Goal: Task Accomplishment & Management: Manage account settings

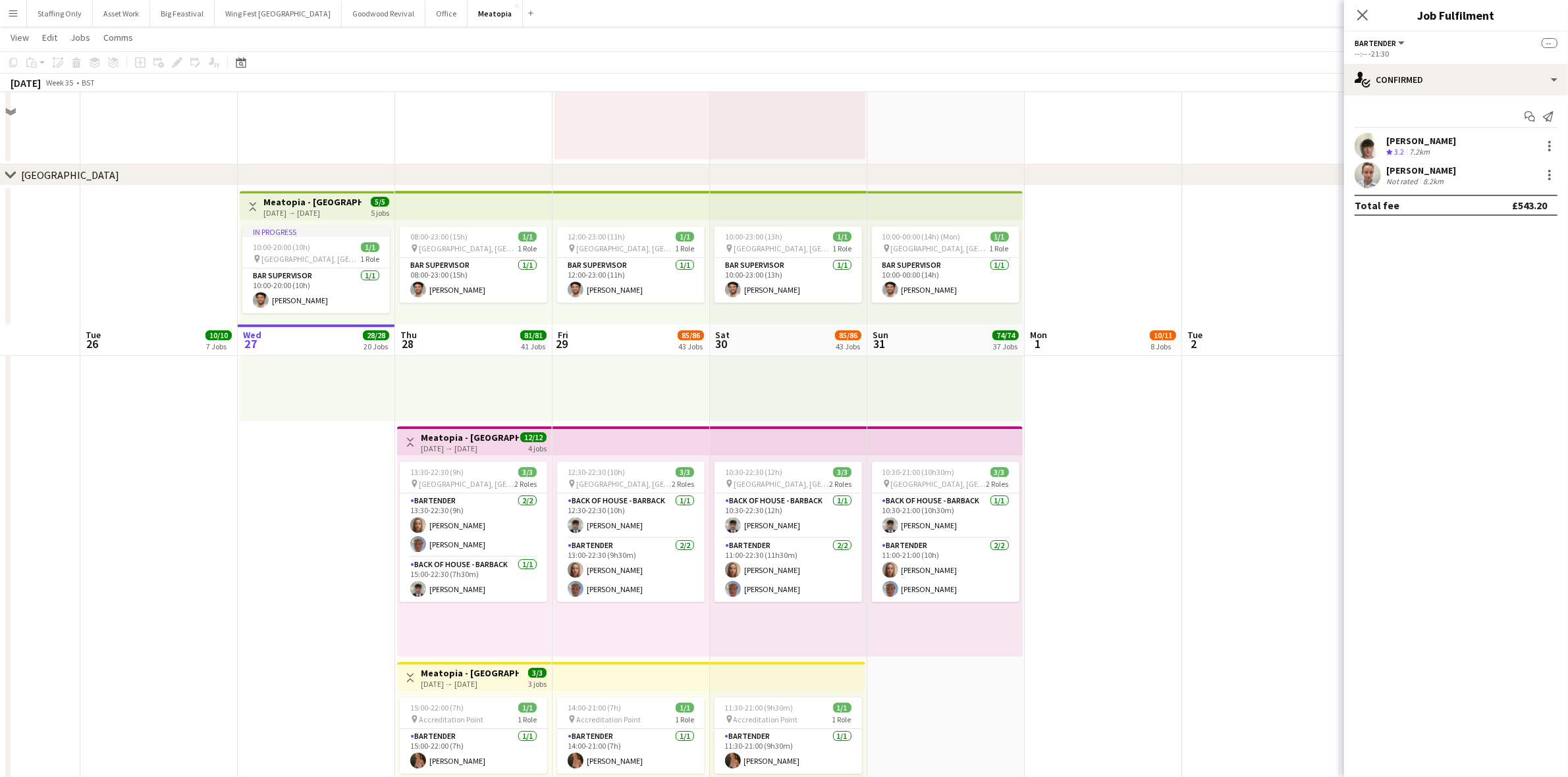
scroll to position [5691, 0]
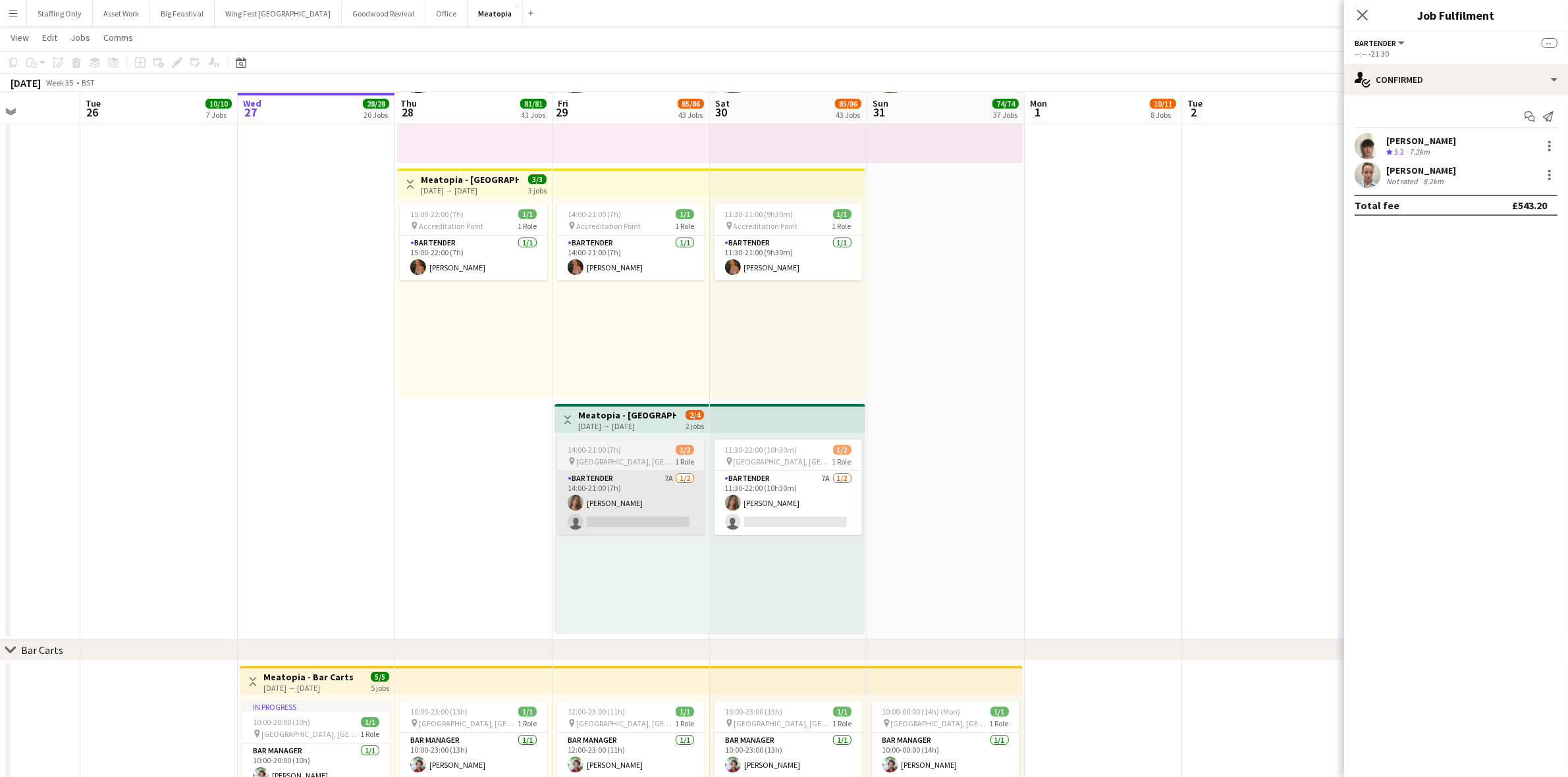
click at [605, 495] on app-card-role "Bartender 7A [DATE] 14:00-21:00 (7h) [PERSON_NAME] single-neutral-actions" at bounding box center [630, 504] width 147 height 64
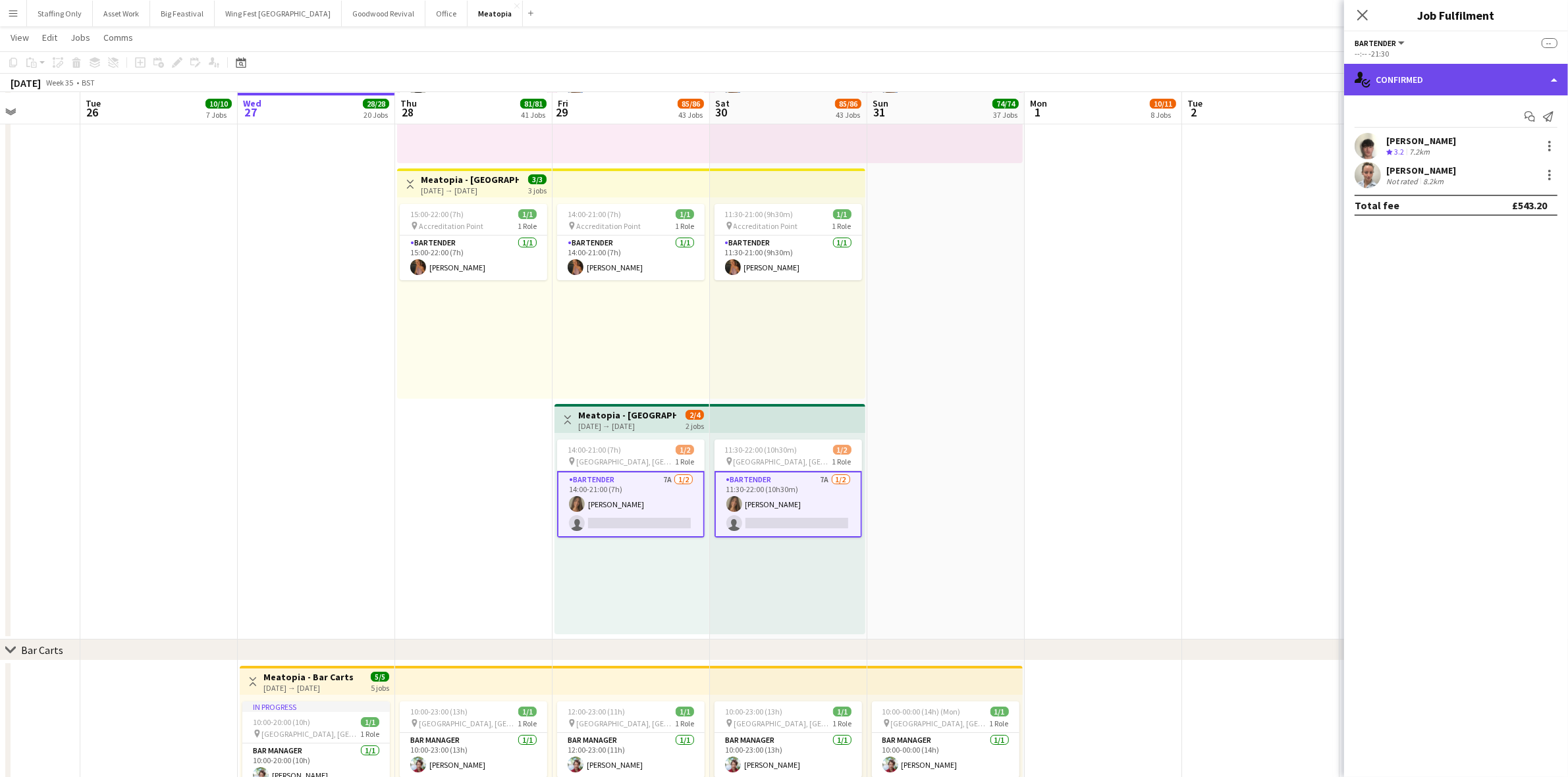
click at [1438, 79] on div "single-neutral-actions-check-2 Confirmed" at bounding box center [1456, 80] width 224 height 32
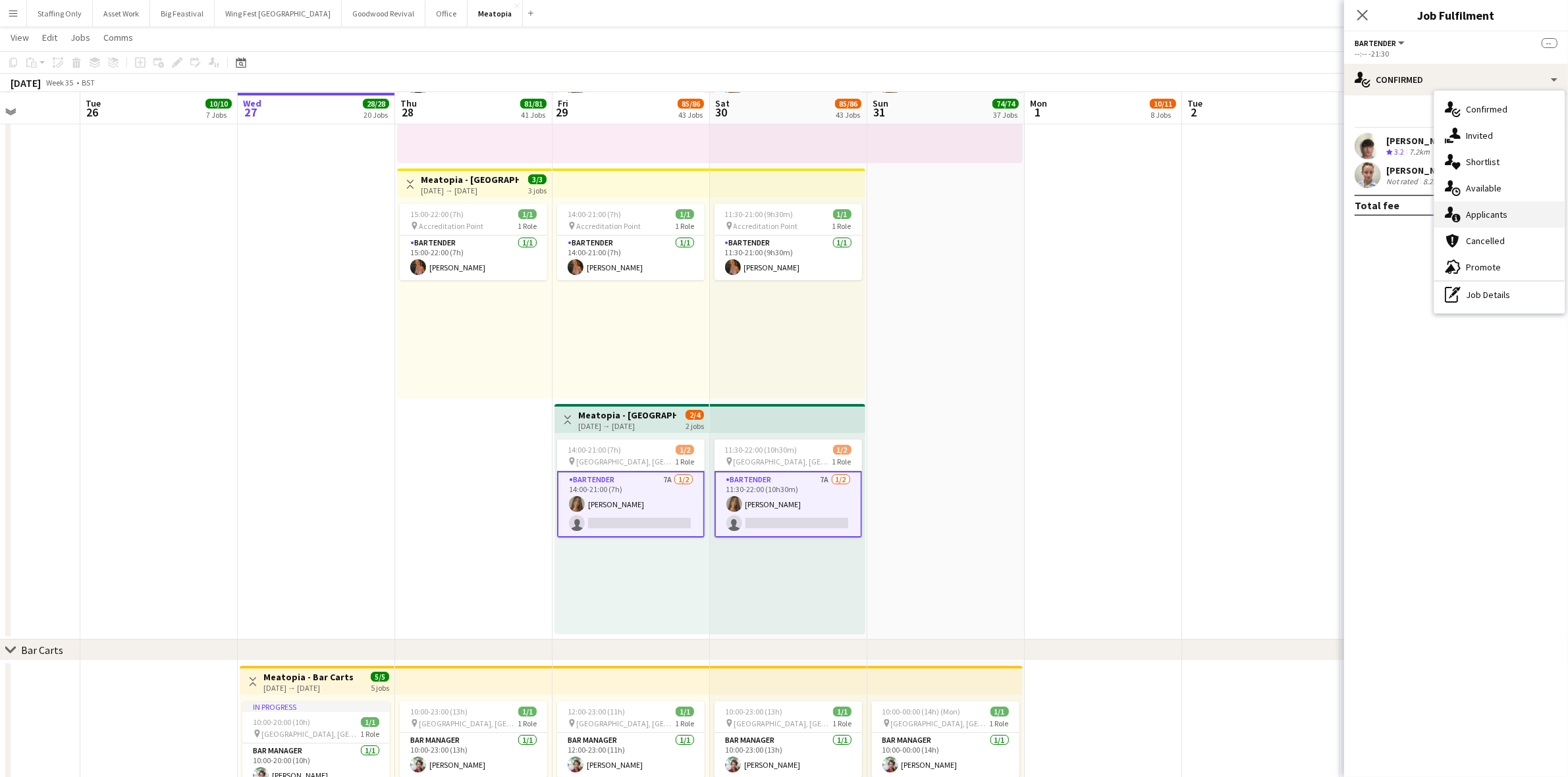
click at [1503, 211] on div "single-neutral-actions-information Applicants" at bounding box center [1499, 215] width 130 height 26
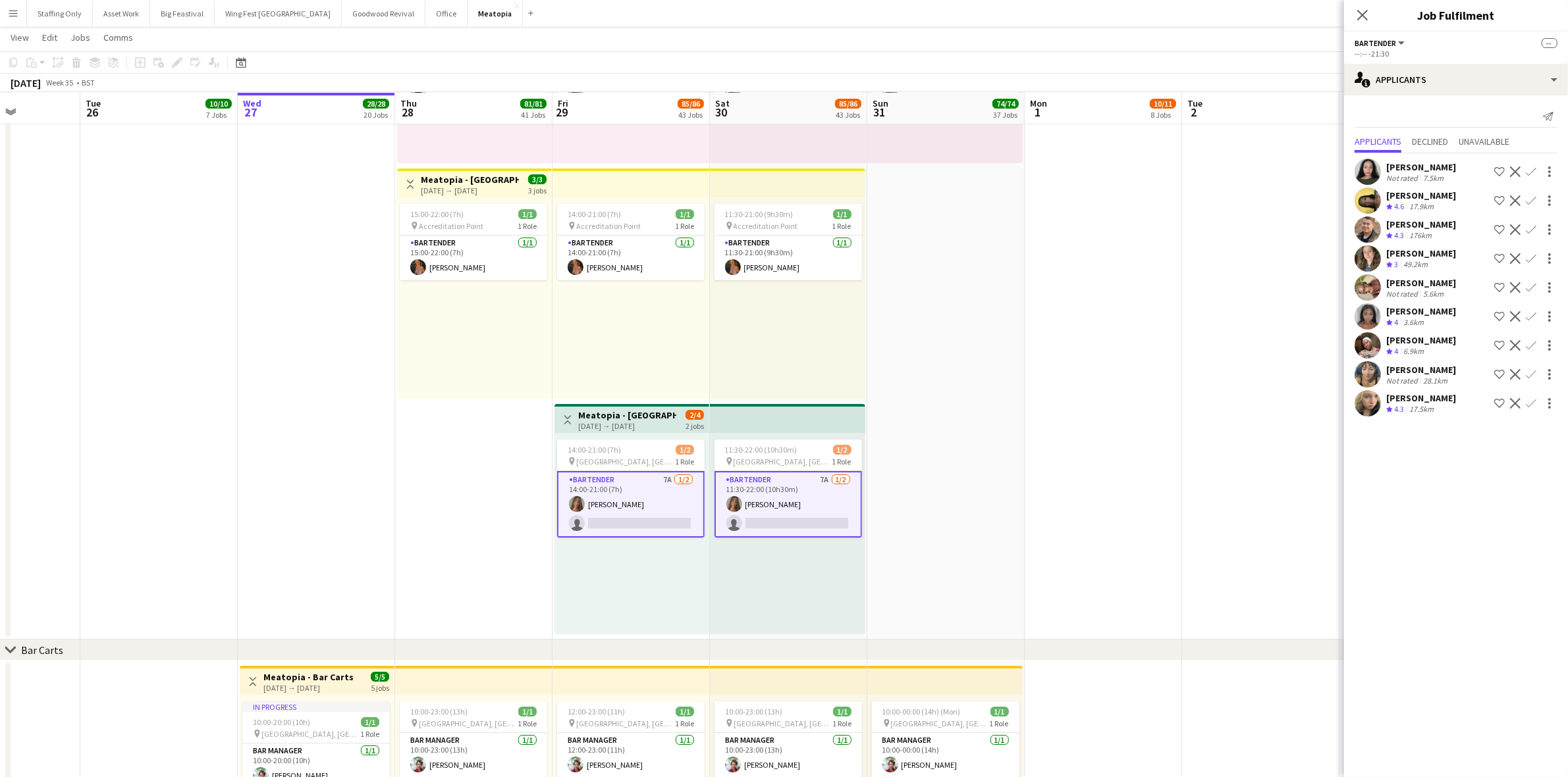
click at [1031, 335] on app-date-cell at bounding box center [1103, 165] width 158 height 948
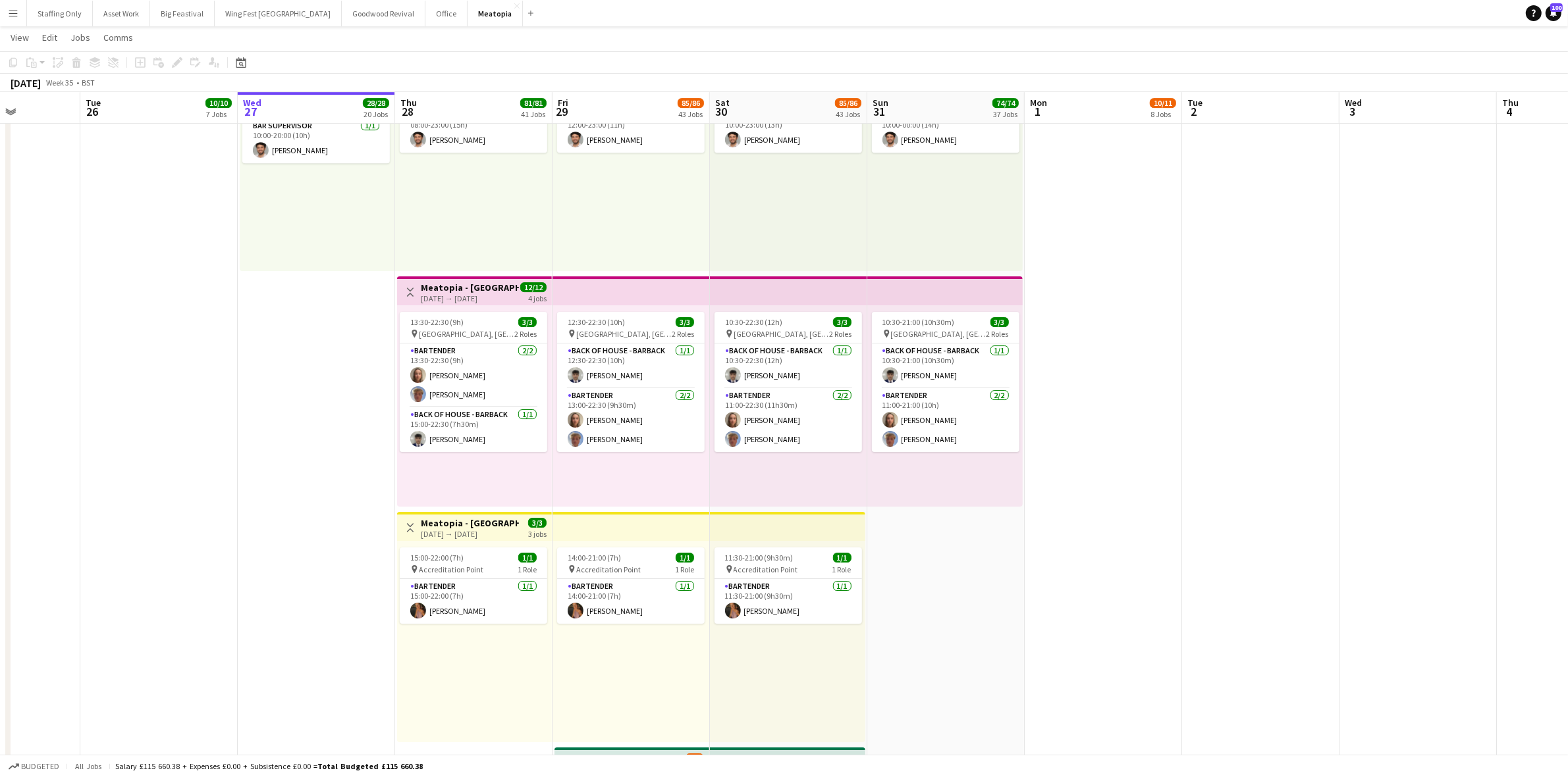
scroll to position [5924, 0]
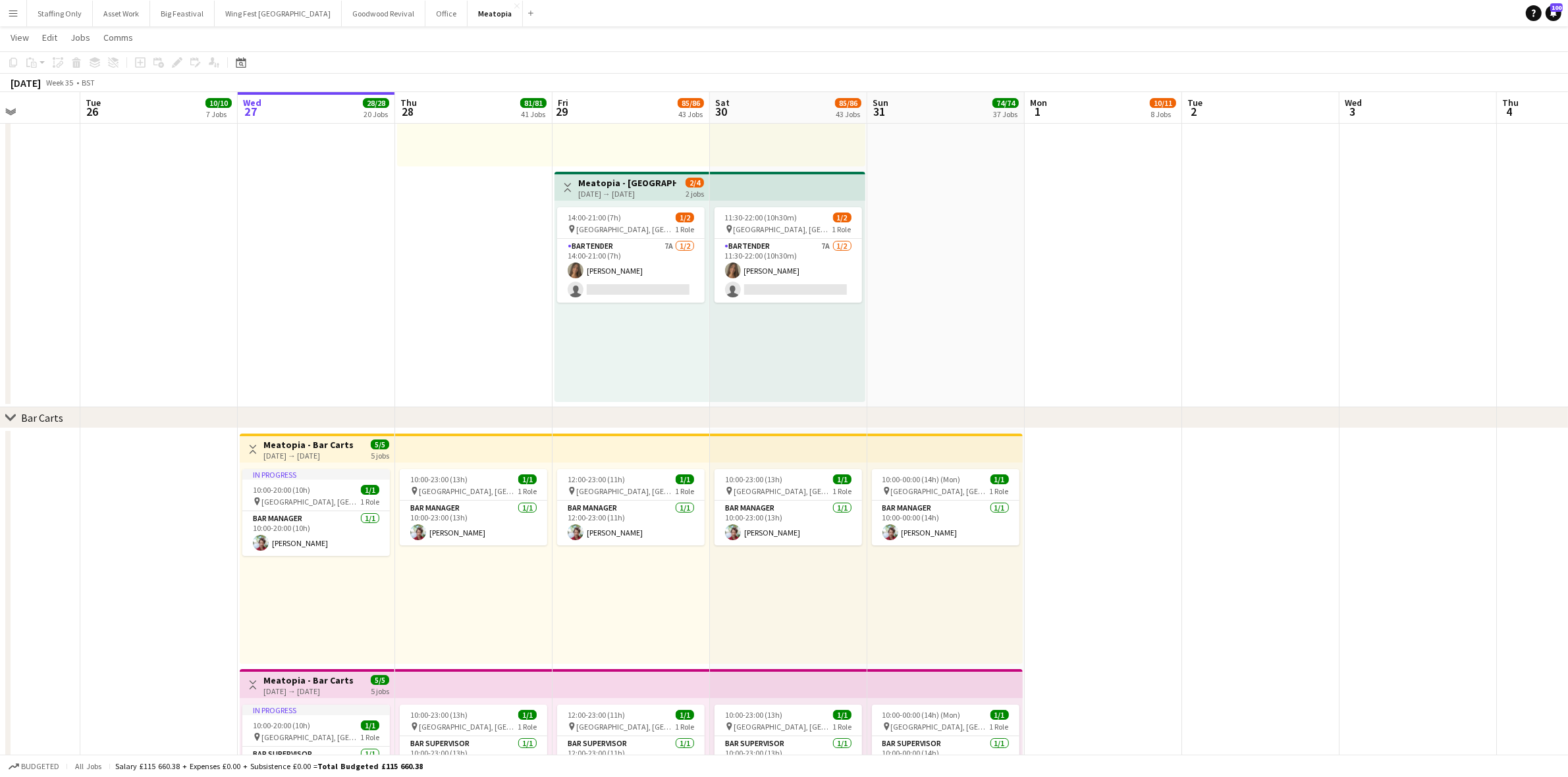
click at [804, 258] on app-card-role "Bartender 7A 1/2 11:30-22:00 (10h30m) Sophie Bannon single-neutral-actions" at bounding box center [788, 271] width 147 height 64
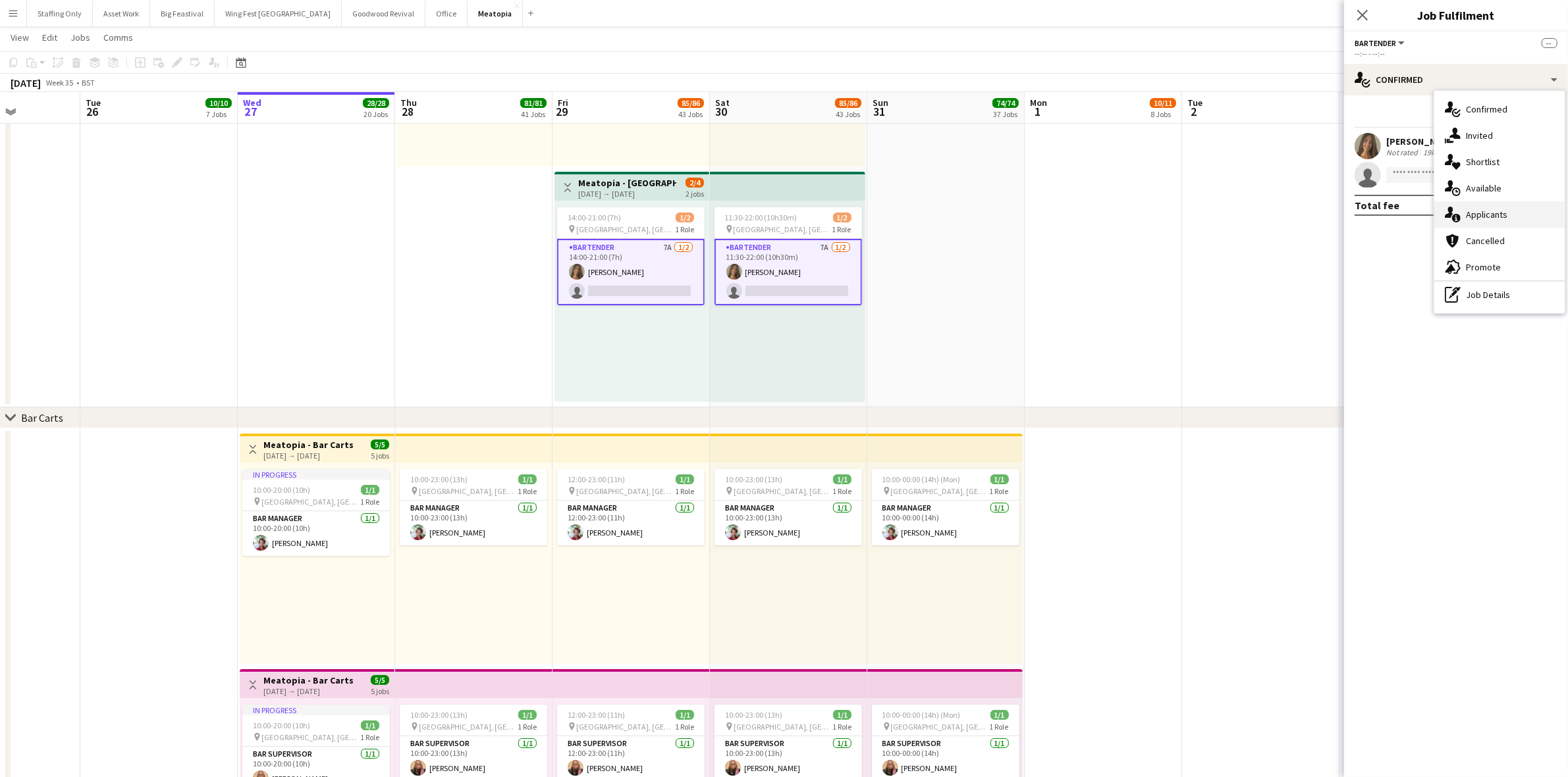
click at [1493, 216] on div "single-neutral-actions-information Applicants" at bounding box center [1499, 215] width 130 height 26
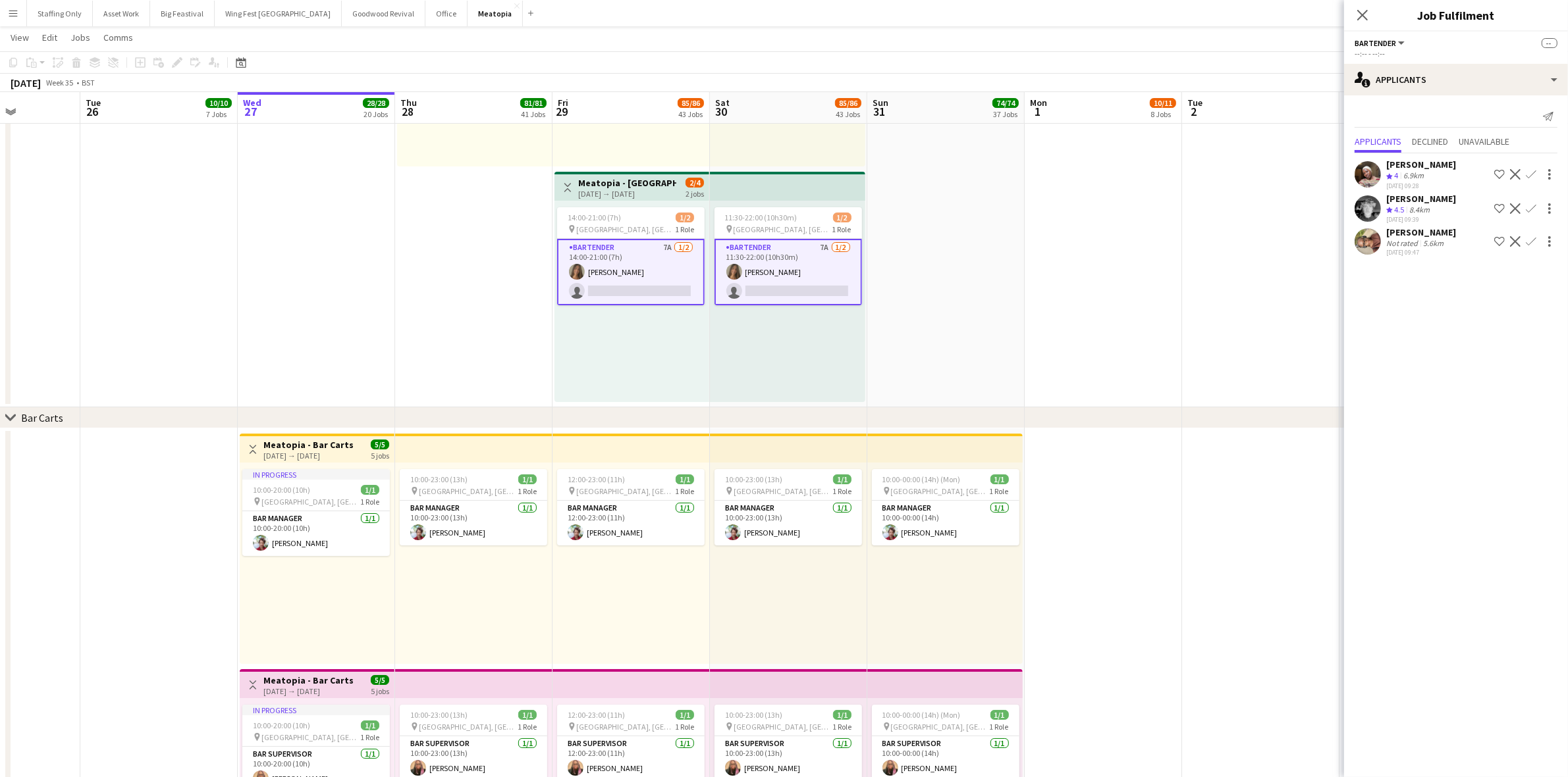
click at [1370, 238] on app-user-avatar at bounding box center [1368, 241] width 26 height 26
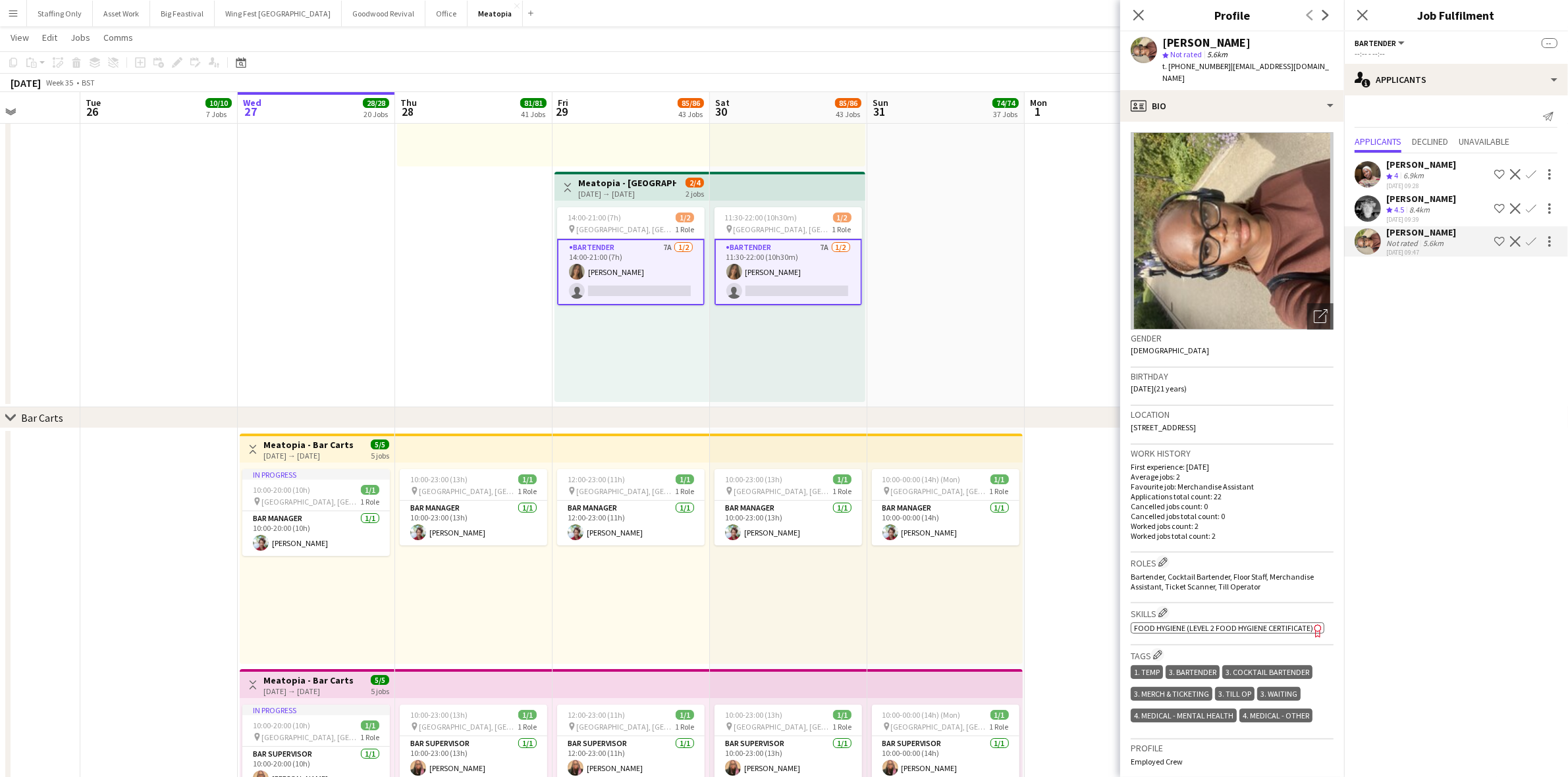
click at [1536, 206] on app-icon "Confirm" at bounding box center [1530, 208] width 10 height 10
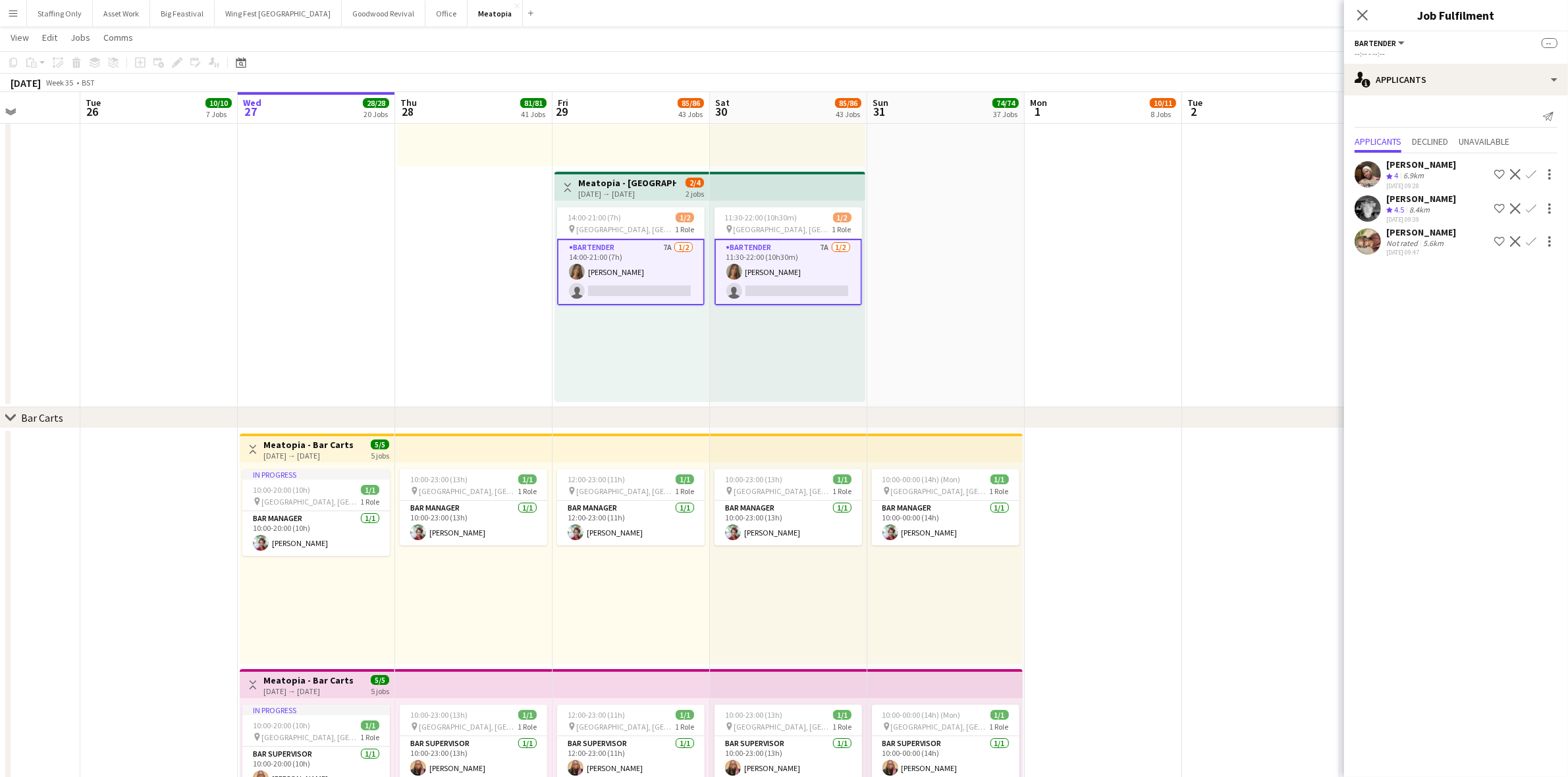
click at [1532, 204] on app-icon "Confirm" at bounding box center [1530, 208] width 10 height 10
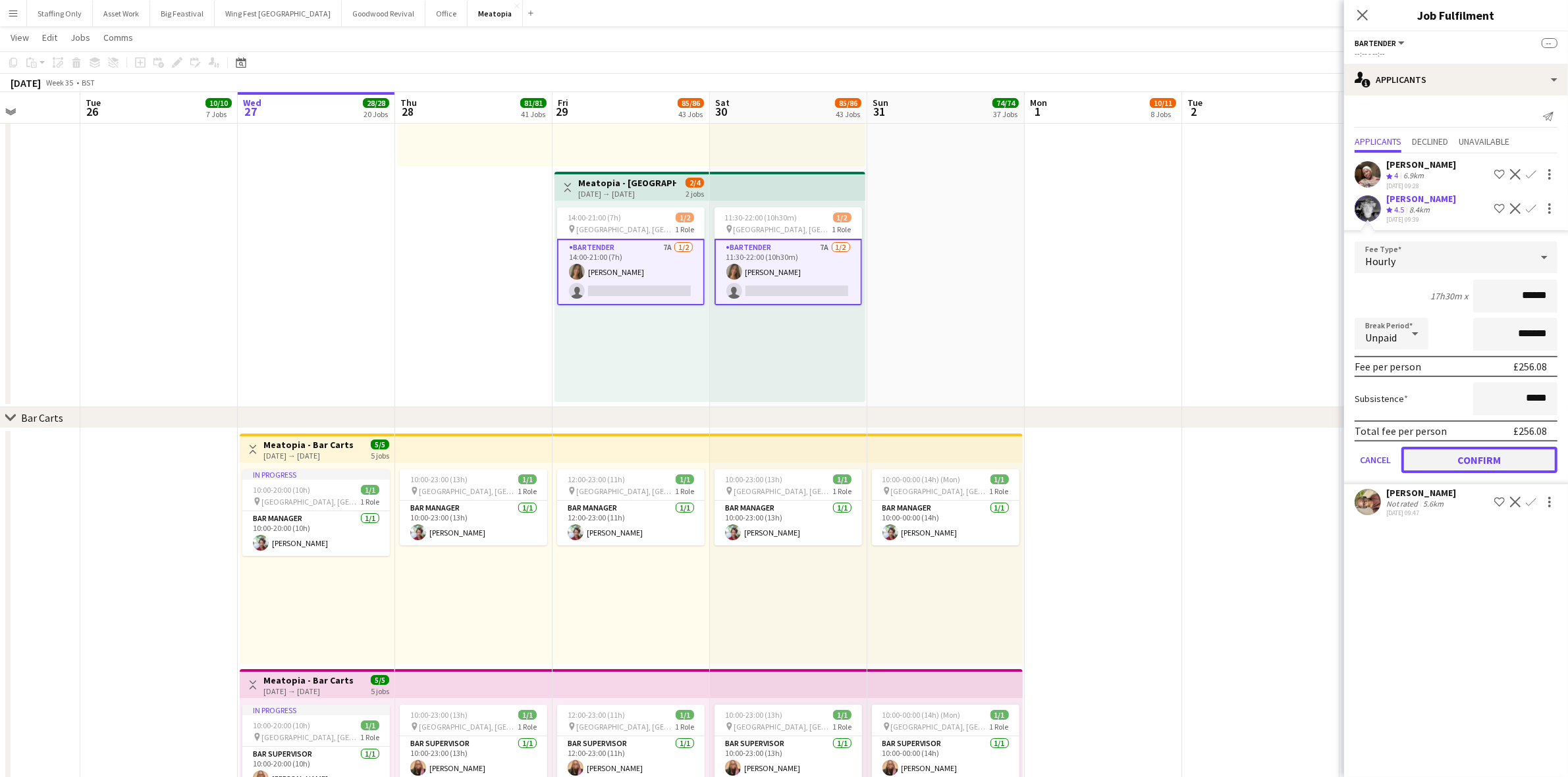
click at [1489, 459] on button "Confirm" at bounding box center [1478, 460] width 156 height 26
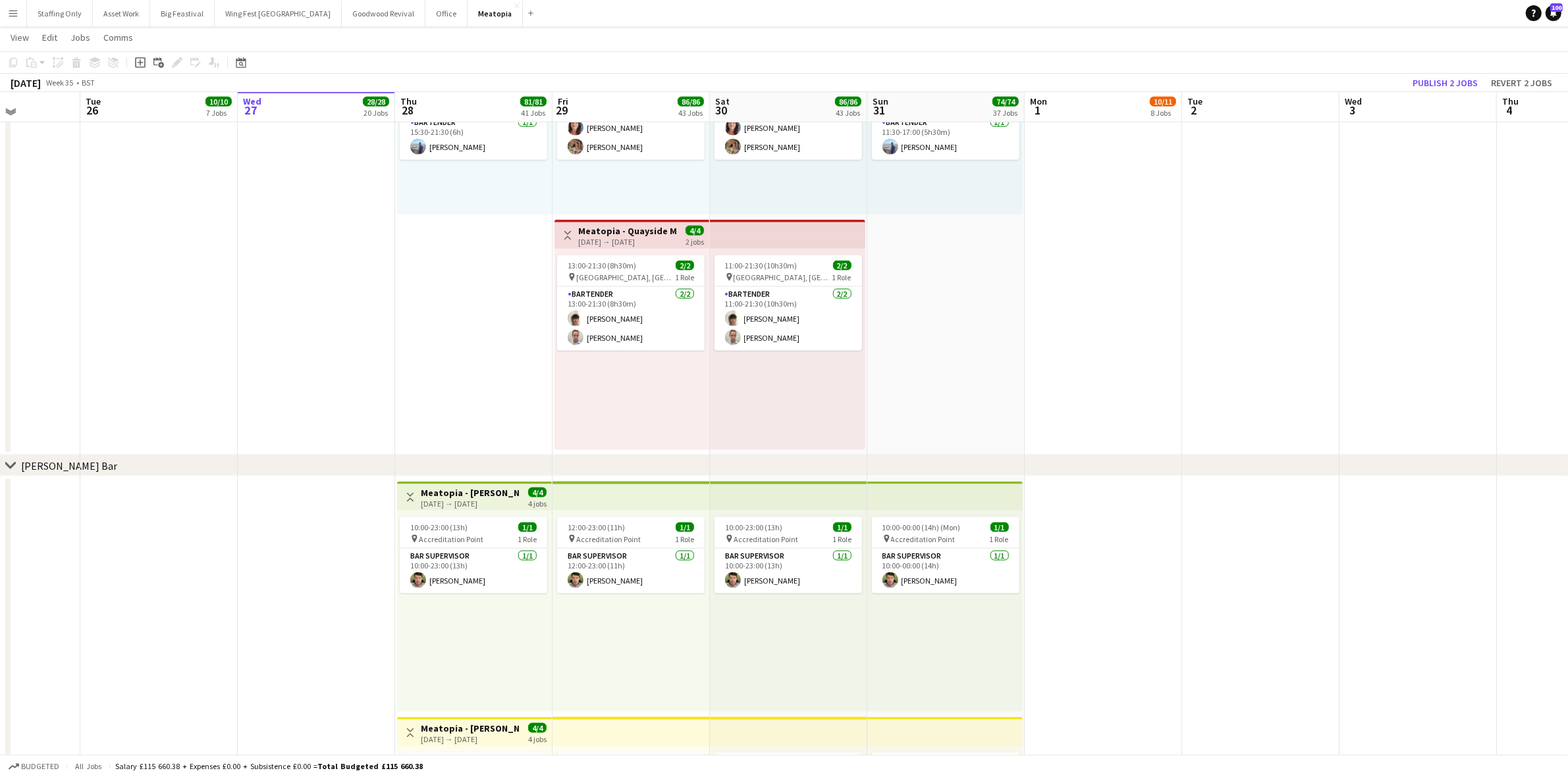
scroll to position [8309, 0]
click at [1355, 240] on app-date-cell at bounding box center [1418, 100] width 158 height 712
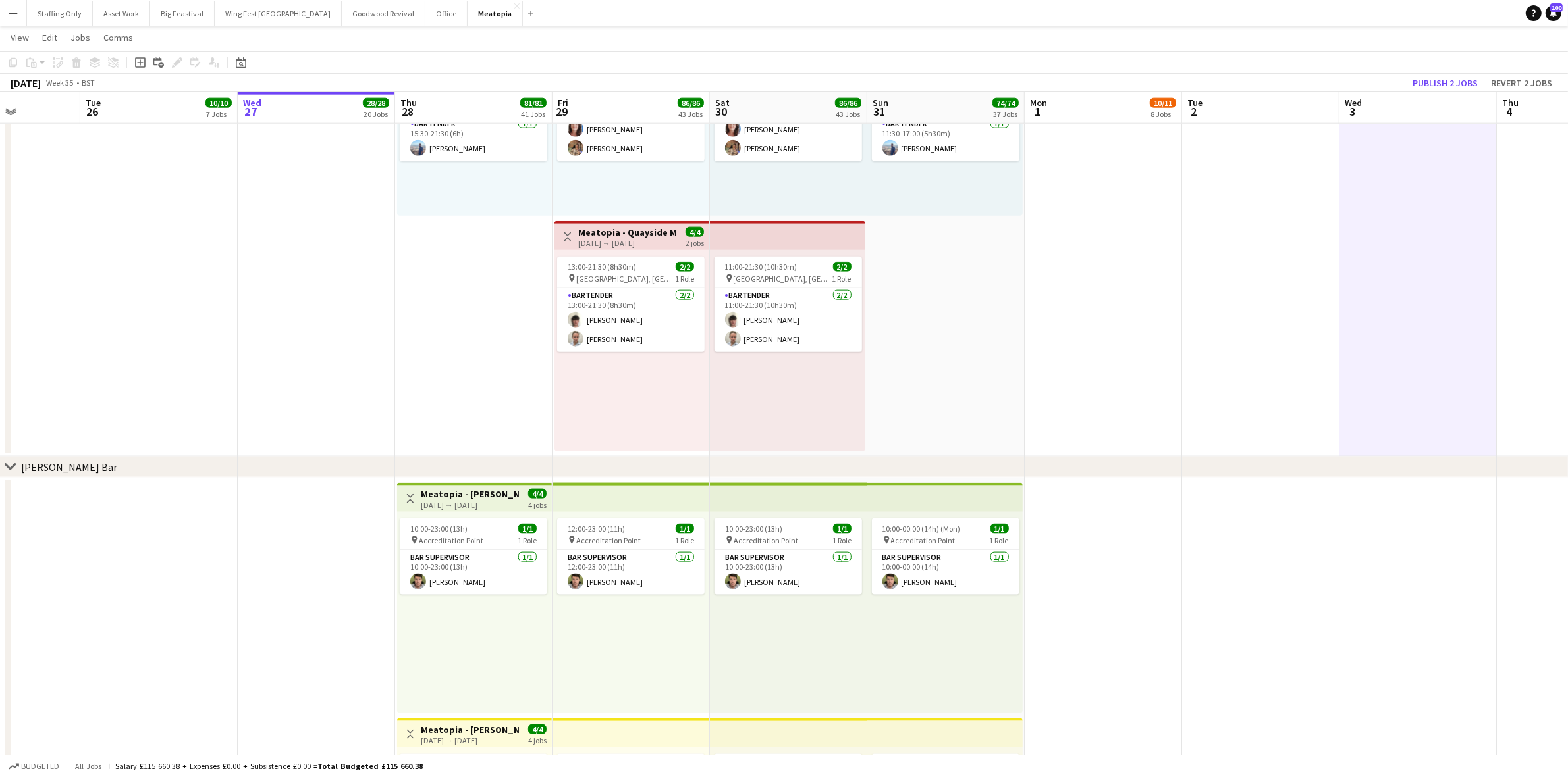
click at [1464, 71] on app-toolbar "Copy Paste Paste Ctrl+V Paste with crew Ctrl+Shift+V Paste linked Job Delete Gr…" at bounding box center [784, 62] width 1568 height 23
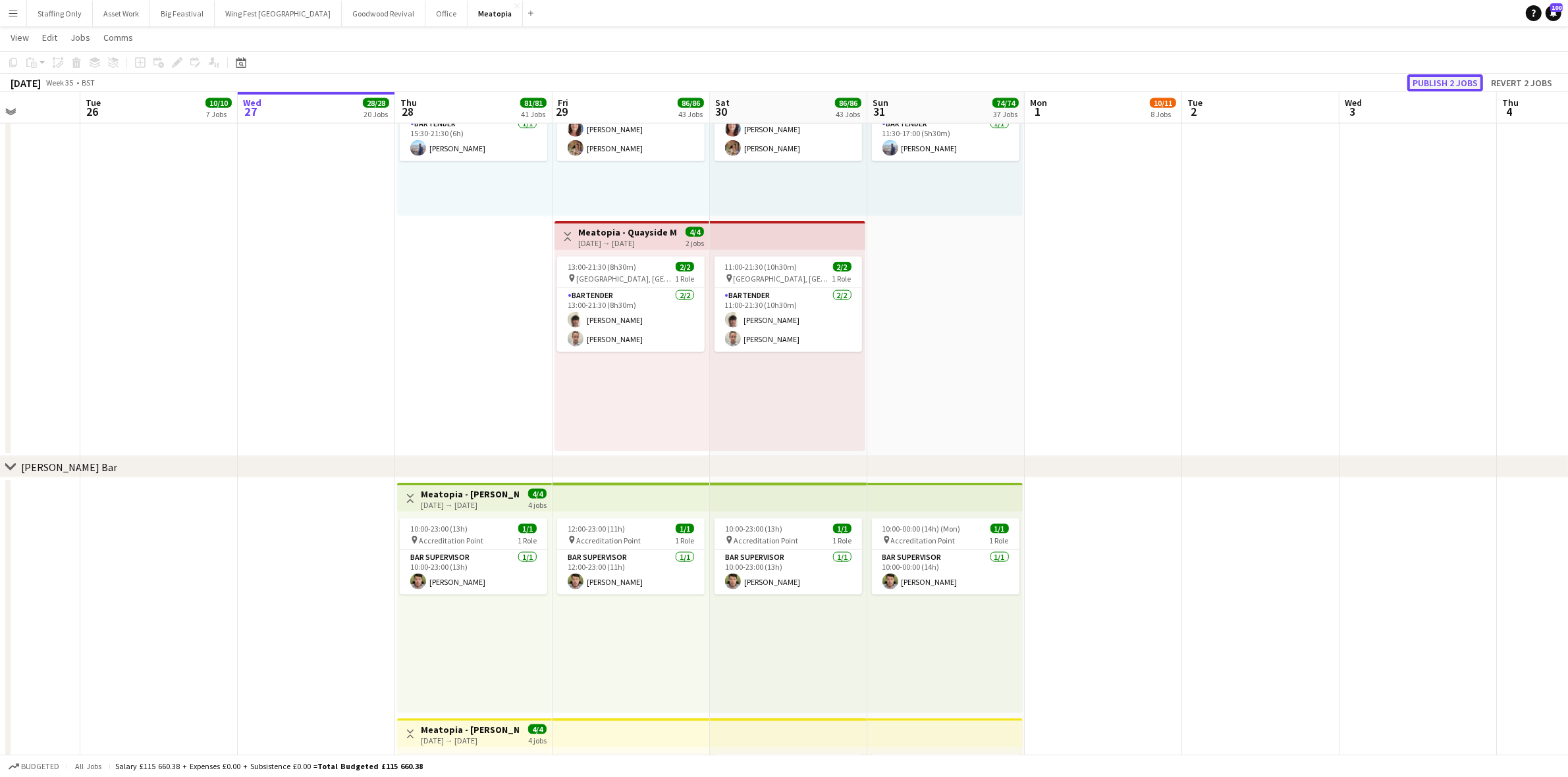
click at [1460, 84] on button "Publish 2 jobs" at bounding box center [1445, 83] width 75 height 17
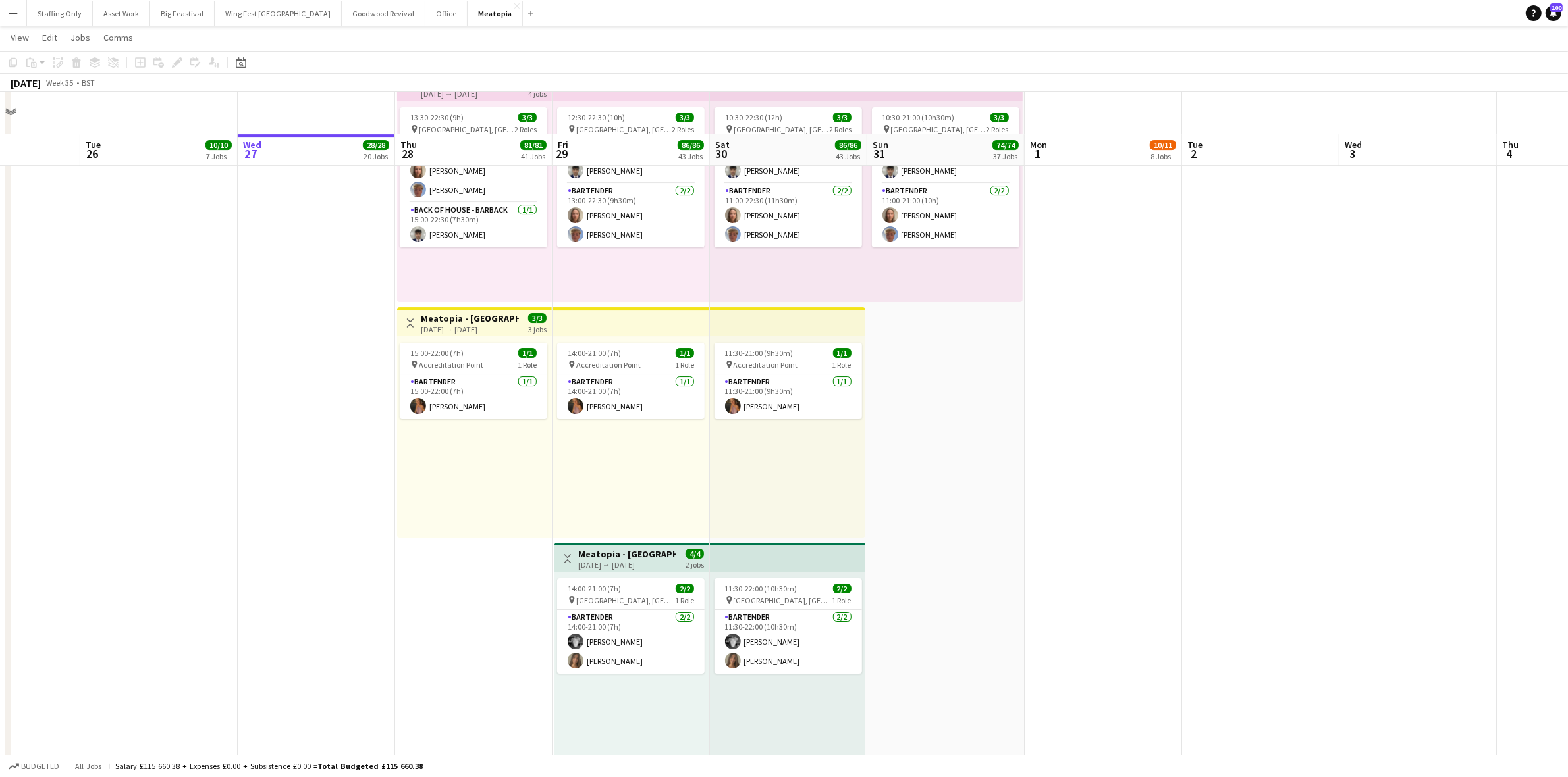
scroll to position [5595, 0]
